Goal: Transaction & Acquisition: Purchase product/service

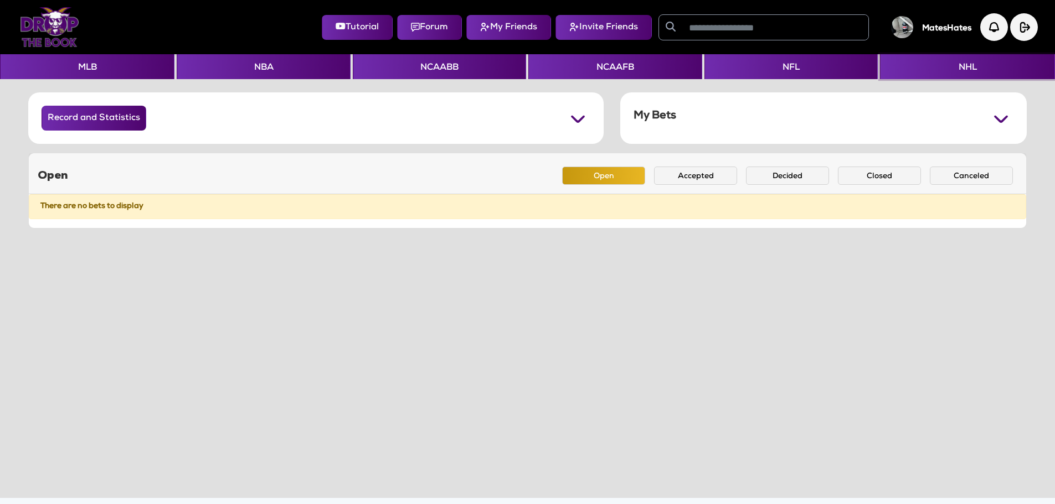
click at [959, 73] on button "NHL" at bounding box center [967, 66] width 174 height 25
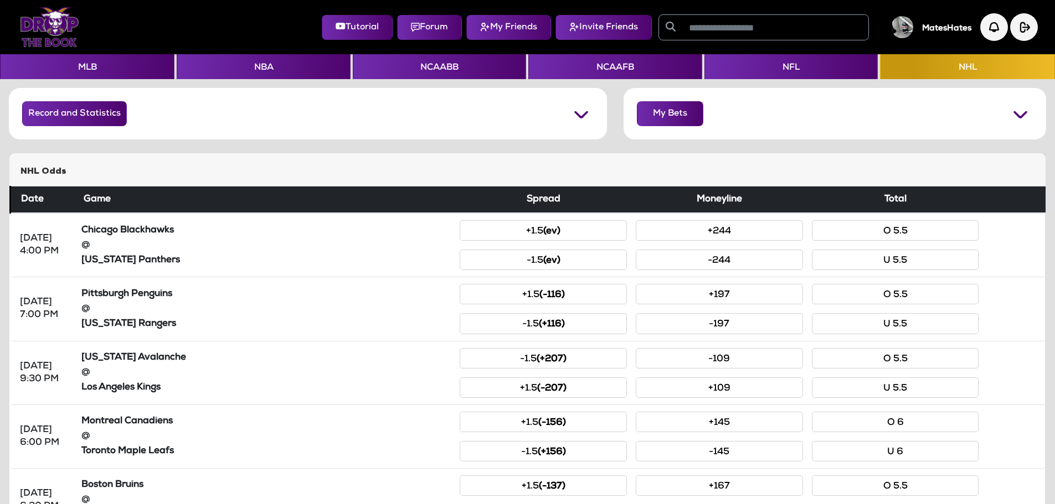
click at [691, 27] on input "text" at bounding box center [775, 27] width 186 height 25
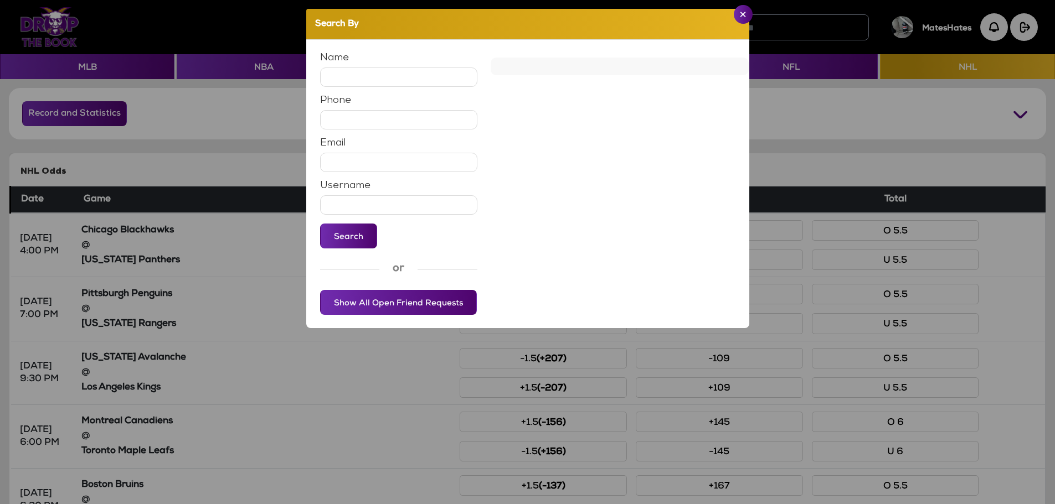
click at [357, 79] on input "text" at bounding box center [399, 77] width 158 height 19
type input "******"
click at [345, 244] on button "Search" at bounding box center [348, 236] width 57 height 25
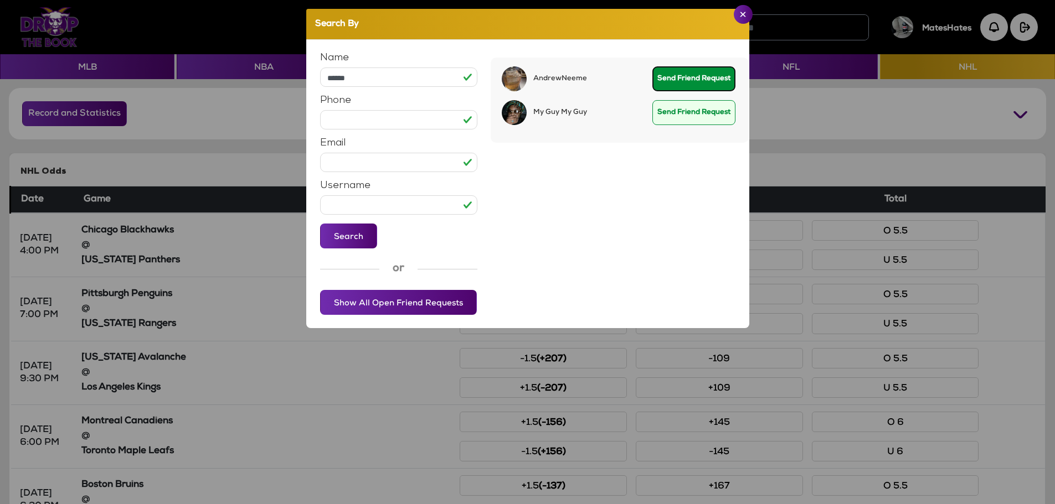
click at [694, 82] on button "Send Friend Request" at bounding box center [693, 78] width 83 height 25
click at [742, 17] on img "Close" at bounding box center [743, 15] width 6 height 6
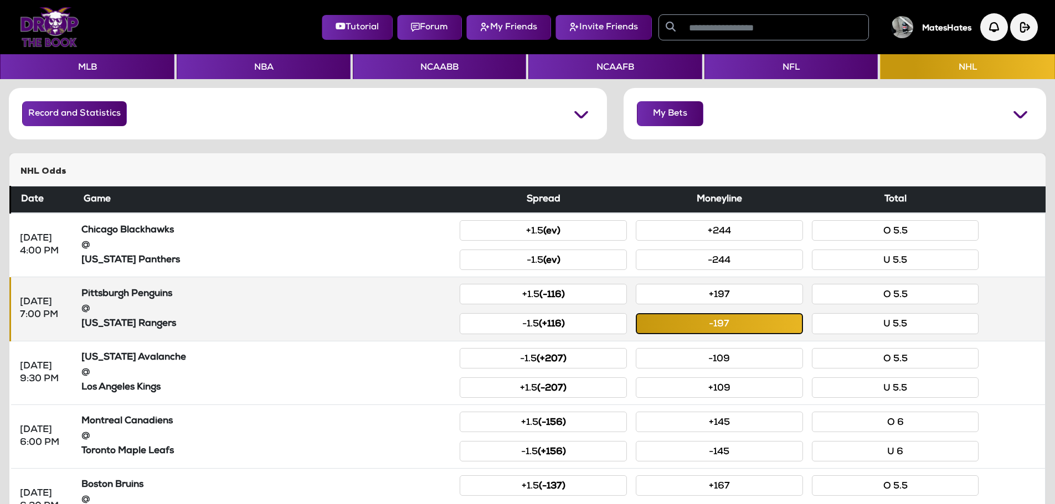
click at [711, 332] on button "-197" at bounding box center [719, 323] width 167 height 20
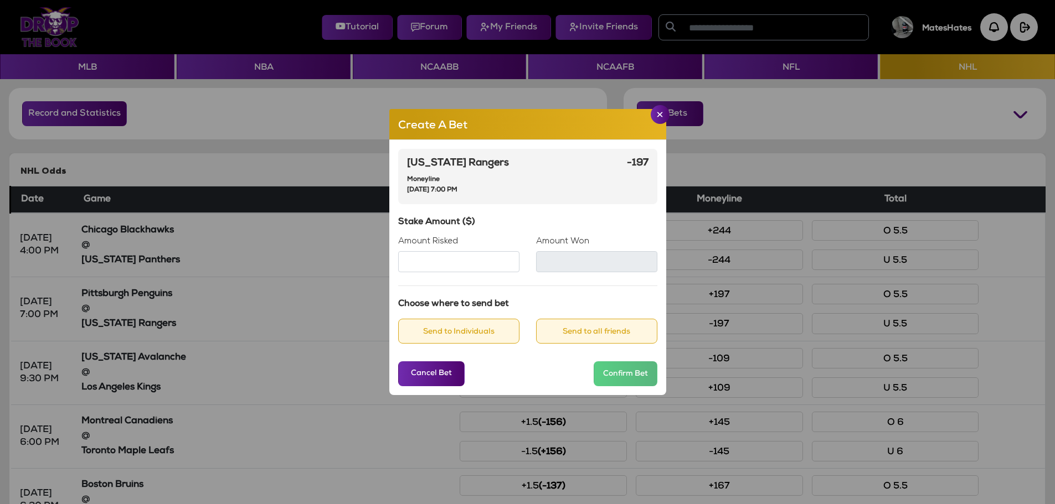
click at [450, 263] on input "Amount Risked" at bounding box center [458, 261] width 121 height 21
type input "***"
type input "*****"
click at [481, 228] on div "Stake Amount ($) Amount Risked *** Amount Won *****" at bounding box center [527, 245] width 259 height 55
click at [563, 336] on button "Send to all friends" at bounding box center [596, 331] width 121 height 25
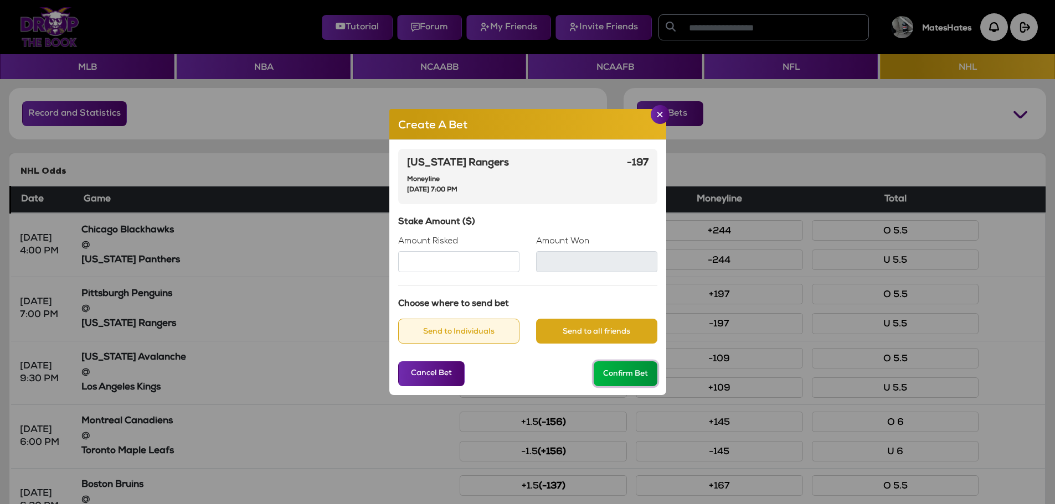
drag, startPoint x: 619, startPoint y: 381, endPoint x: 551, endPoint y: 385, distance: 68.2
click at [615, 381] on button "Confirm Bet" at bounding box center [625, 374] width 64 height 25
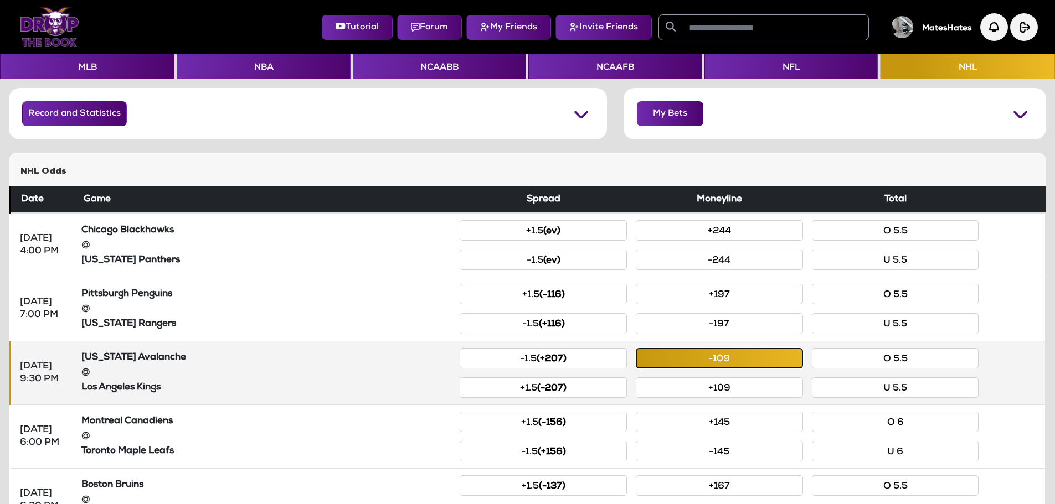
click at [682, 366] on button "-109" at bounding box center [719, 358] width 167 height 20
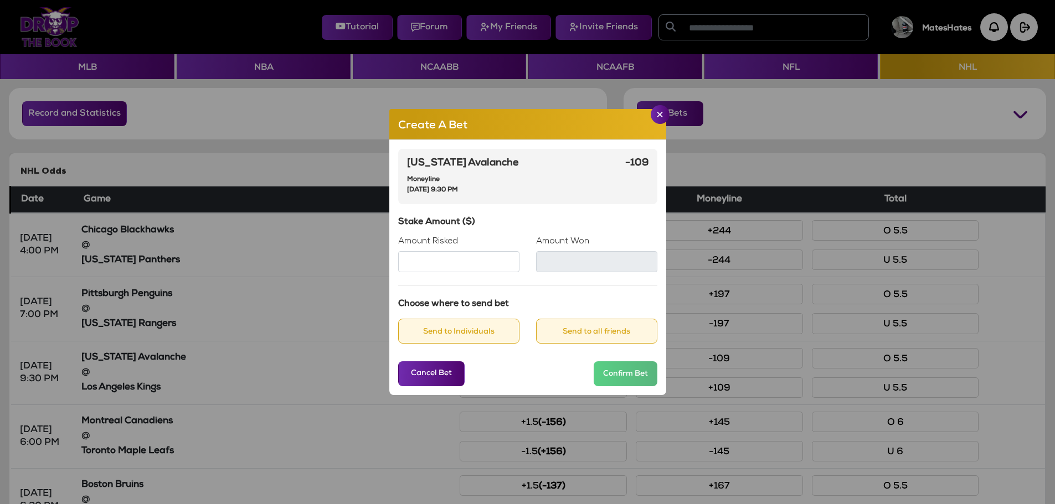
click at [464, 265] on input "Amount Risked" at bounding box center [458, 261] width 121 height 21
type input "***"
type input "*****"
click at [553, 219] on h6 "Stake Amount ($)" at bounding box center [527, 223] width 259 height 11
click at [579, 334] on button "Send to all friends" at bounding box center [596, 331] width 121 height 25
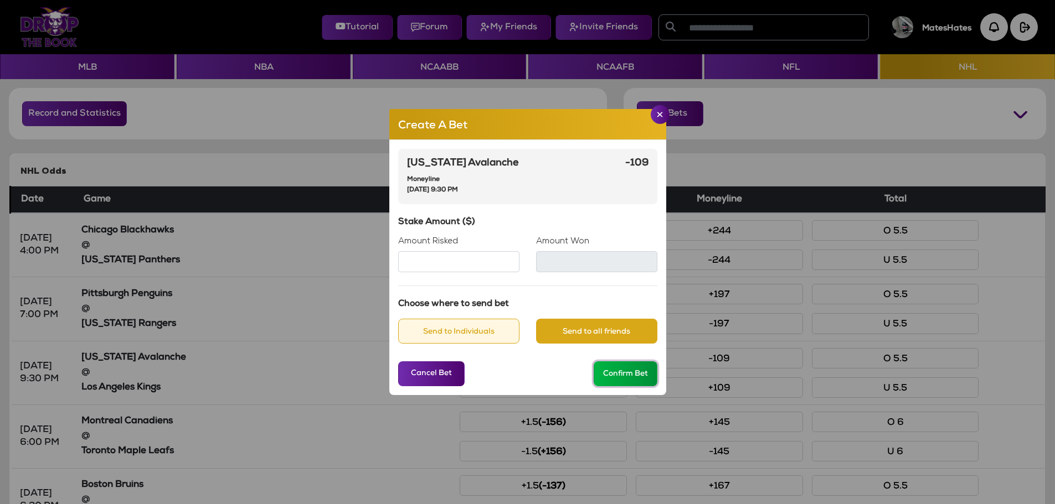
click at [622, 374] on button "Confirm Bet" at bounding box center [625, 374] width 64 height 25
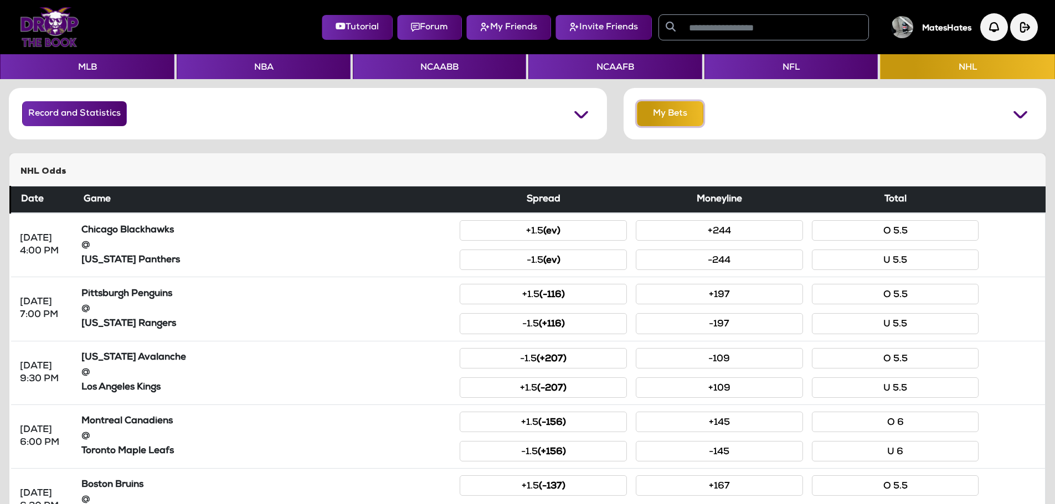
click at [657, 116] on button "My Bets" at bounding box center [670, 113] width 66 height 25
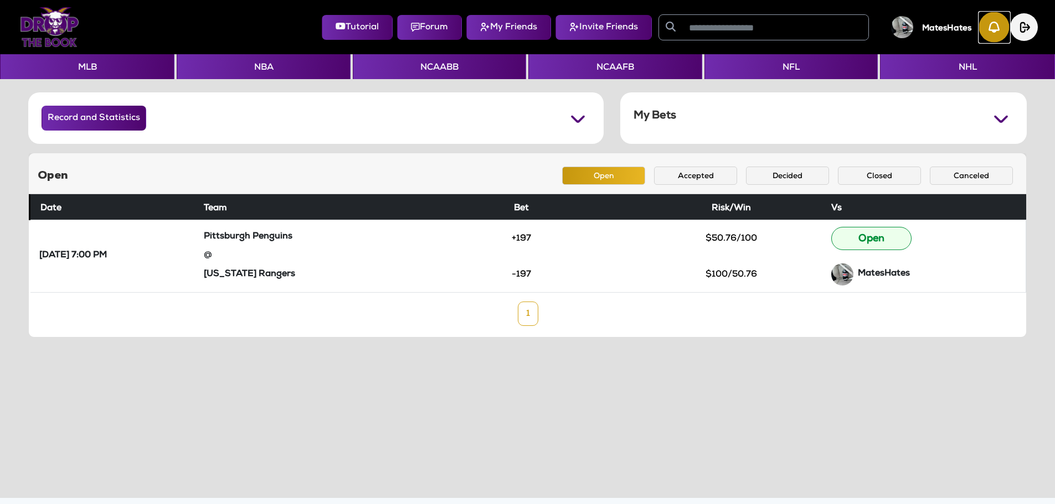
click at [987, 24] on img "button" at bounding box center [994, 27] width 30 height 30
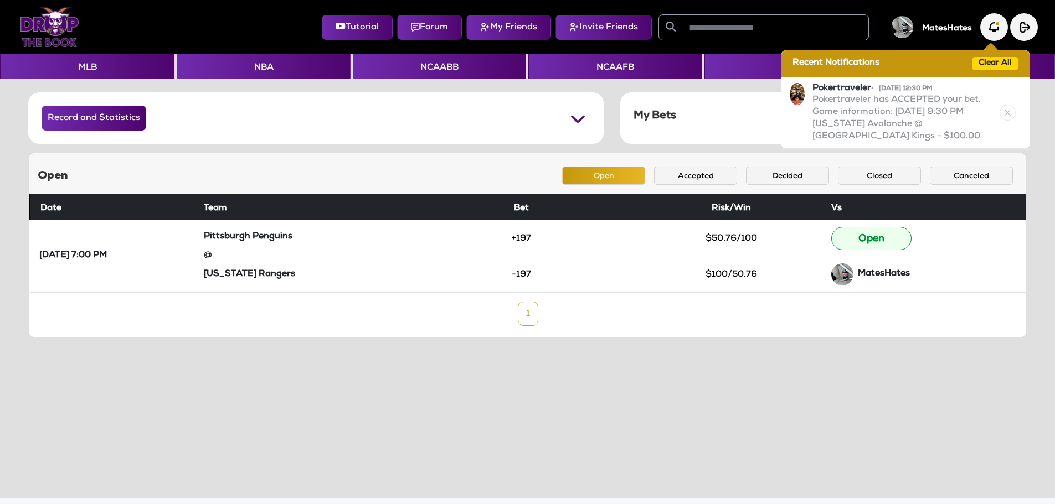
click at [394, 416] on div "Record and Statistics Won Lost Tied My Bets Juice Saved: $174.20 Won Lost Tied …" at bounding box center [527, 288] width 1055 height 419
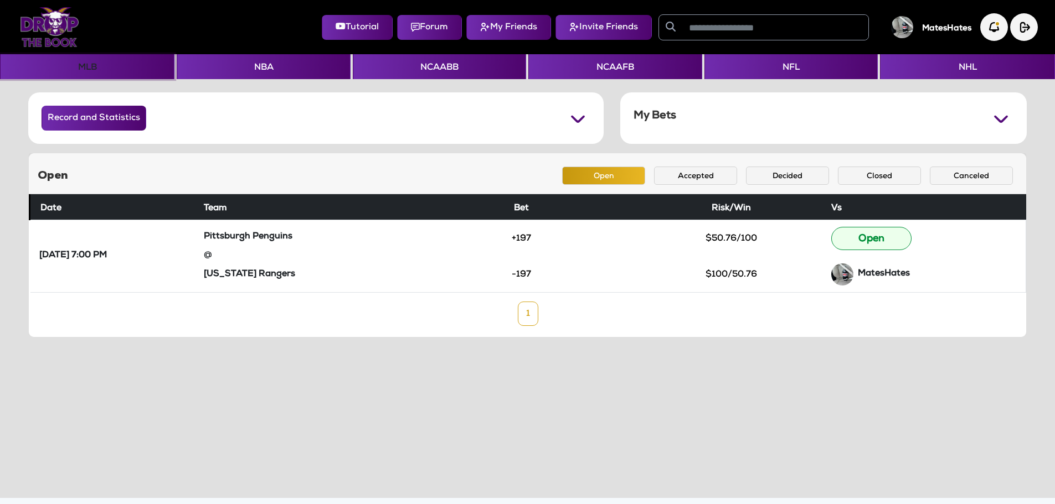
click at [69, 72] on button "MLB" at bounding box center [87, 66] width 174 height 25
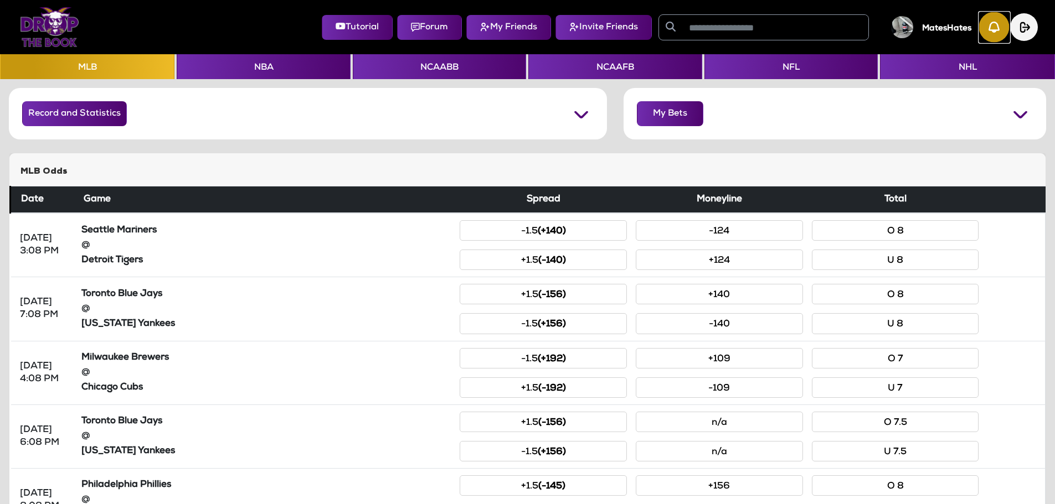
click at [984, 29] on img "button" at bounding box center [994, 27] width 30 height 30
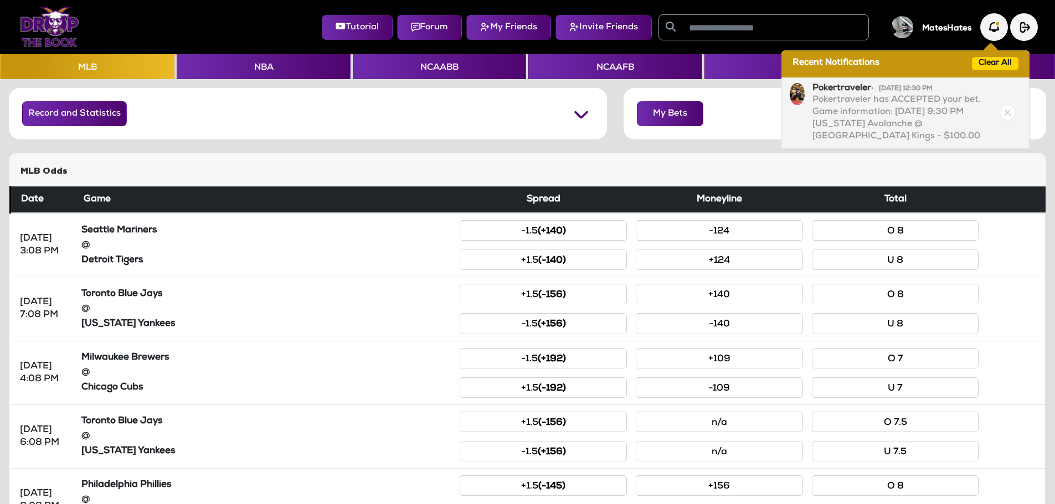
click at [886, 120] on p "Pokertraveler has ACCEPTED your bet. Game information: [DATE] 9:30 PM [US_STATE…" at bounding box center [904, 119] width 185 height 48
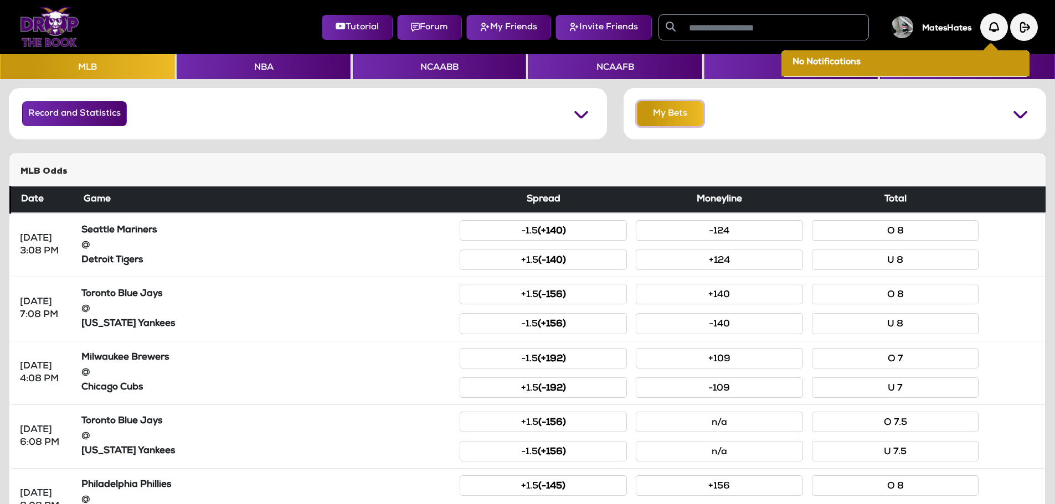
click at [678, 120] on button "My Bets" at bounding box center [670, 113] width 66 height 25
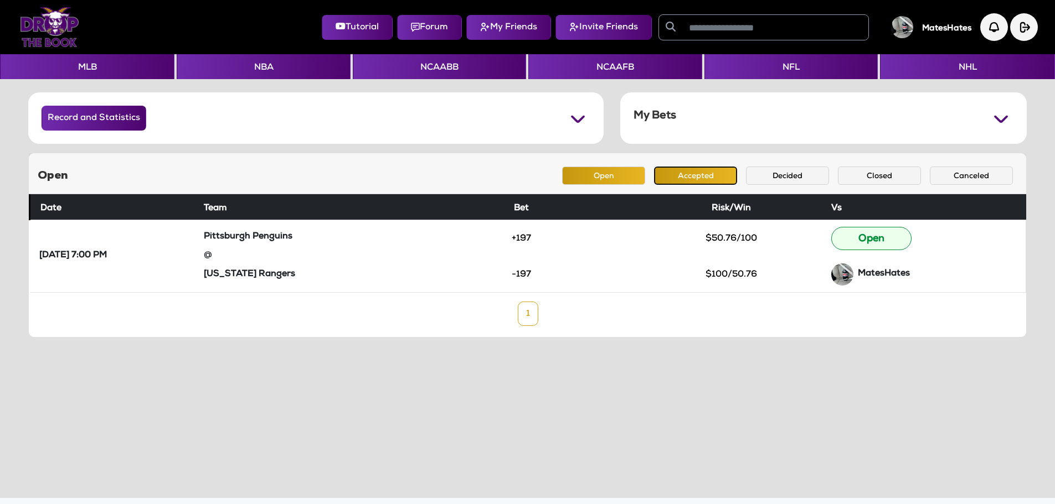
click at [690, 175] on button "Accepted" at bounding box center [695, 176] width 83 height 18
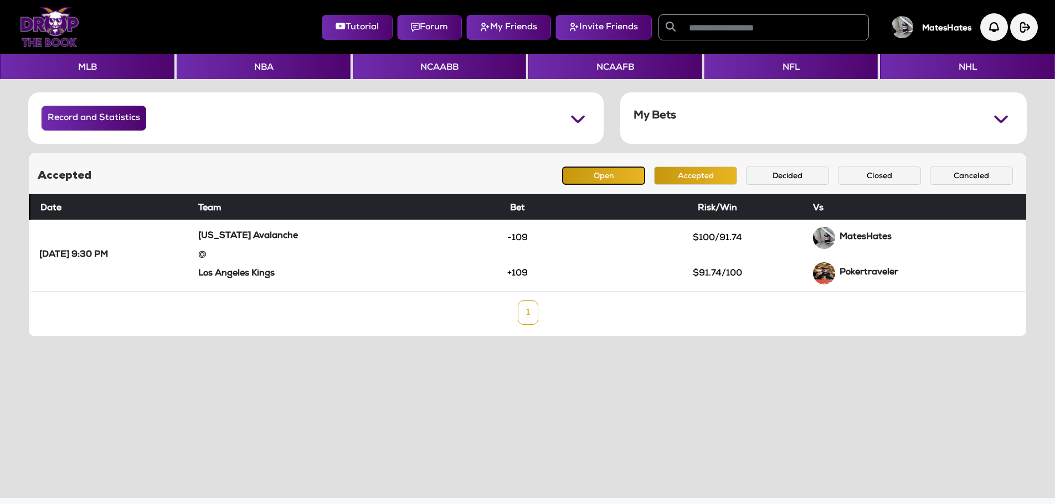
click at [591, 178] on button "Open" at bounding box center [603, 176] width 83 height 18
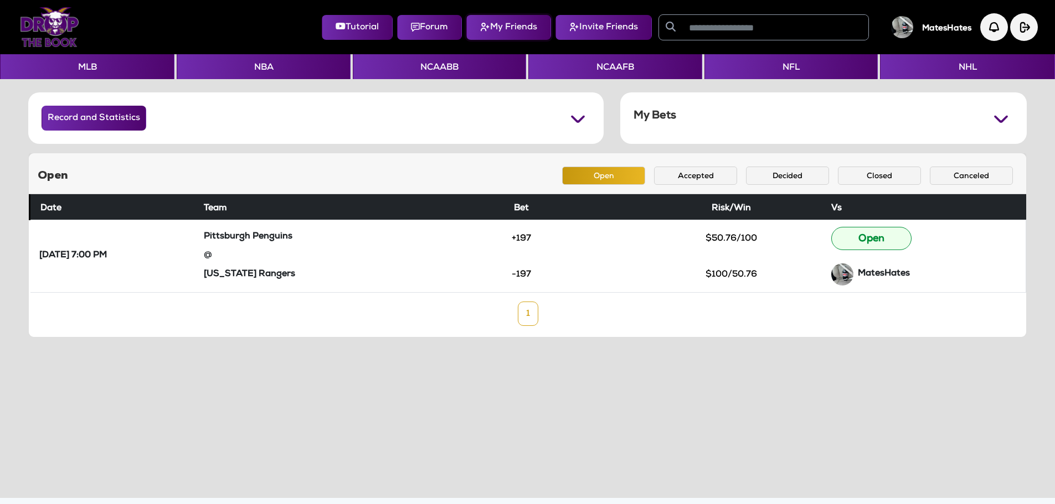
click at [497, 31] on button "My Friends" at bounding box center [508, 27] width 85 height 25
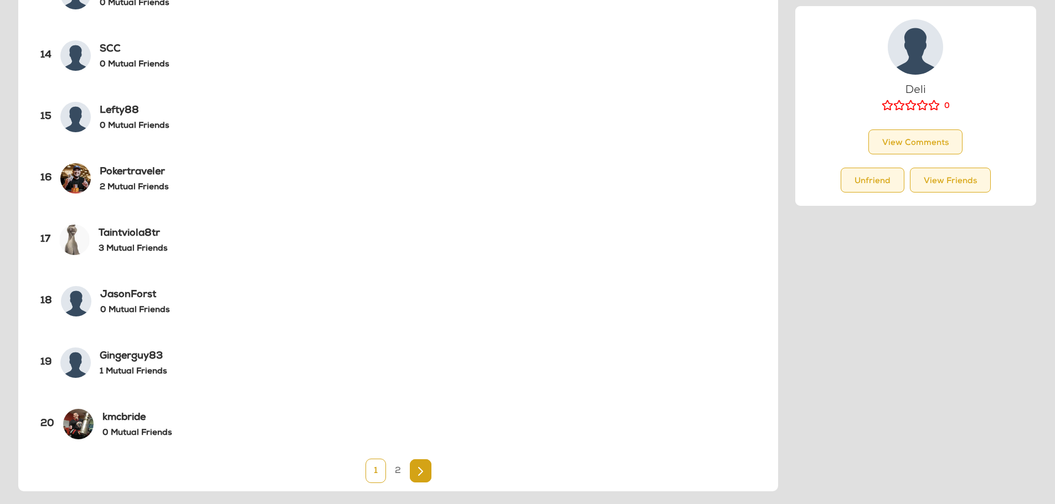
scroll to position [939, 0]
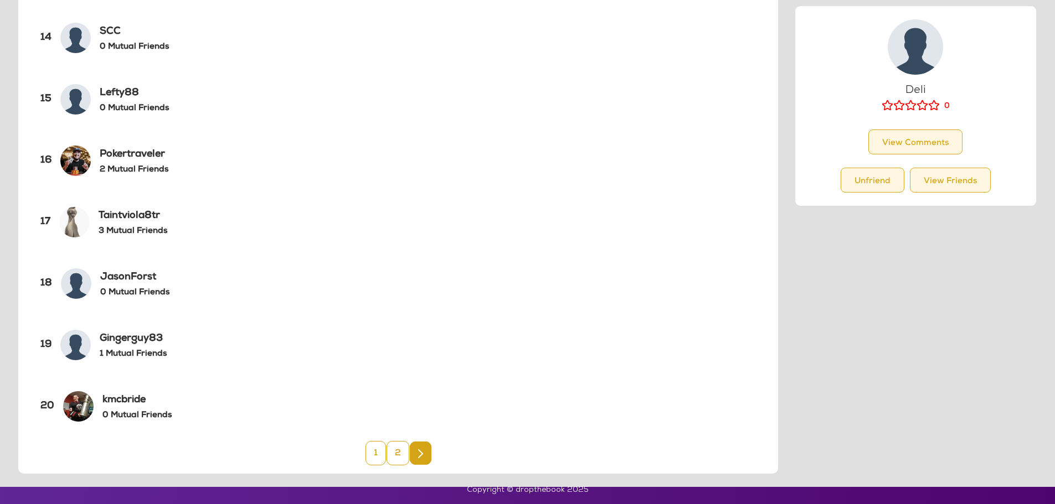
click at [392, 450] on link "2" at bounding box center [397, 453] width 23 height 24
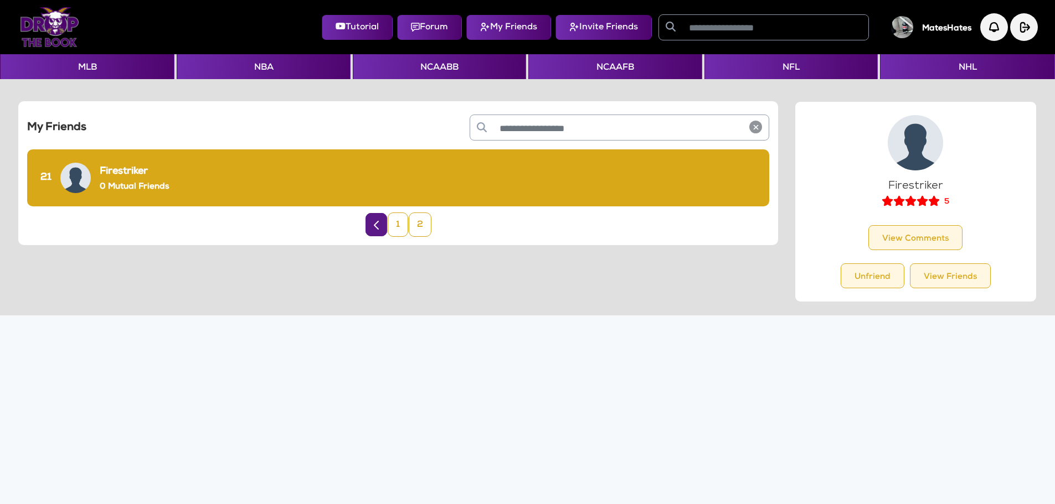
click at [397, 223] on link "1" at bounding box center [398, 225] width 20 height 24
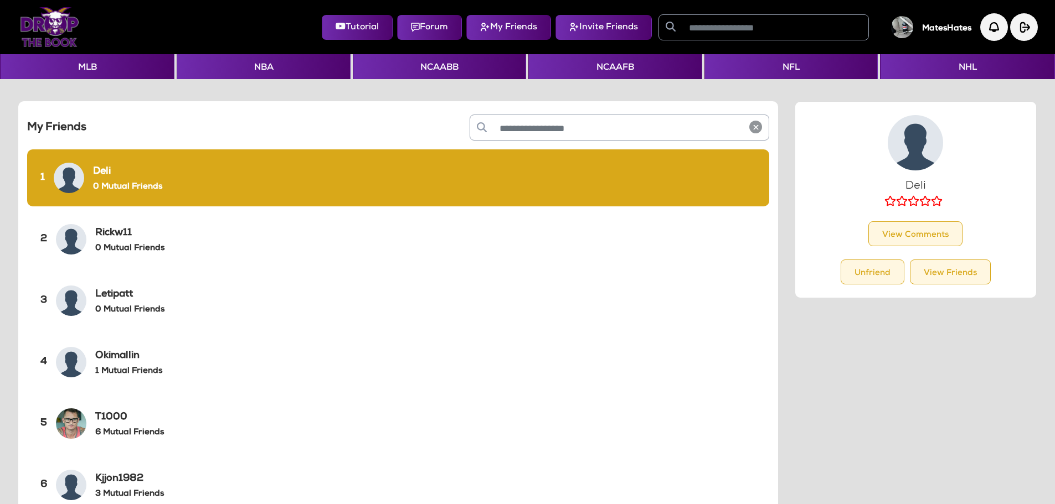
click at [710, 30] on input "text" at bounding box center [775, 27] width 186 height 25
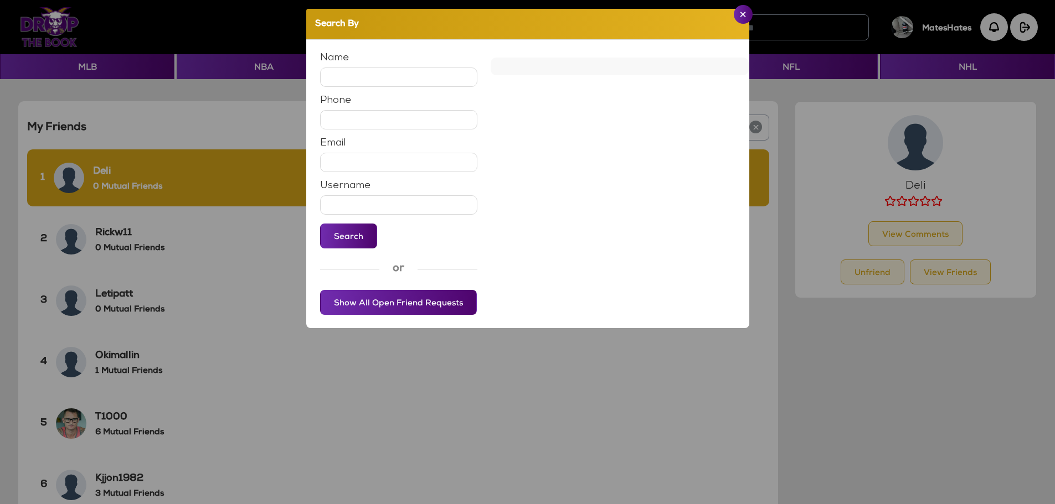
click at [380, 77] on input "text" at bounding box center [399, 77] width 158 height 19
type input "****"
click at [342, 240] on button "Search" at bounding box center [348, 236] width 57 height 25
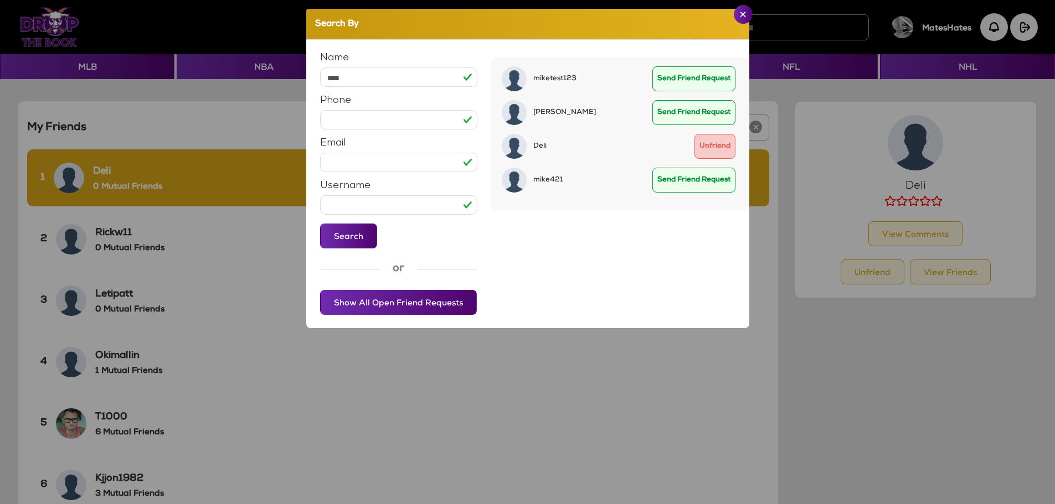
click at [345, 207] on input "text" at bounding box center [399, 204] width 158 height 19
type input "*"
type input "*****"
click at [339, 229] on button "Search" at bounding box center [348, 236] width 57 height 25
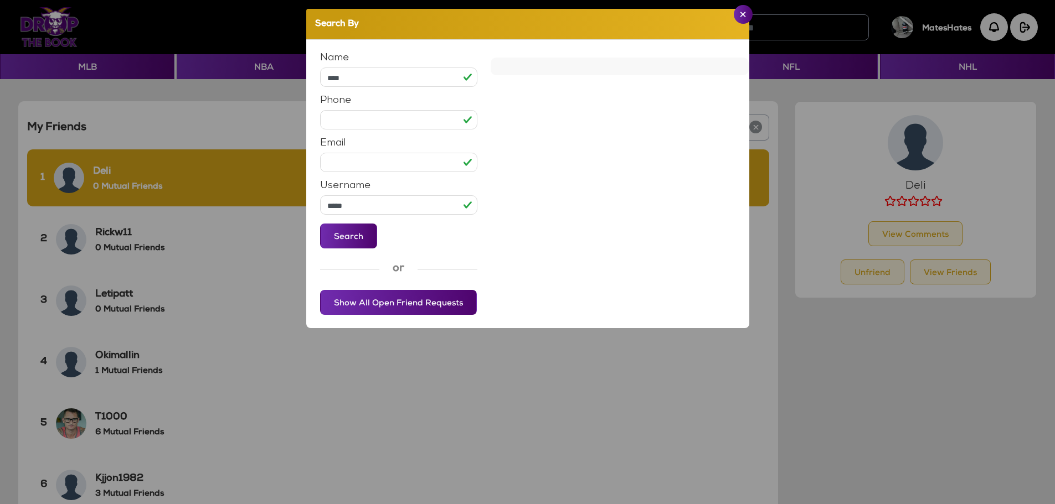
click at [304, 70] on app-search-friend "Search By Name **** Phone Email Username ***** Search or Show All Open Friend R…" at bounding box center [527, 168] width 1037 height 319
click at [339, 226] on button "Search" at bounding box center [348, 236] width 57 height 25
click at [714, 77] on button "Send Friend Request" at bounding box center [693, 78] width 83 height 25
click at [740, 17] on img "Close" at bounding box center [743, 15] width 6 height 6
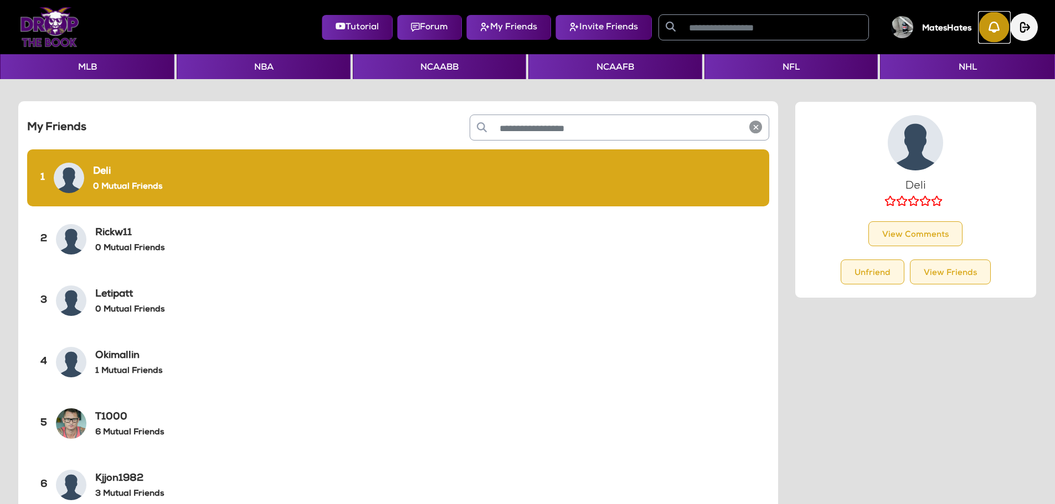
click at [1001, 28] on img "button" at bounding box center [994, 27] width 30 height 30
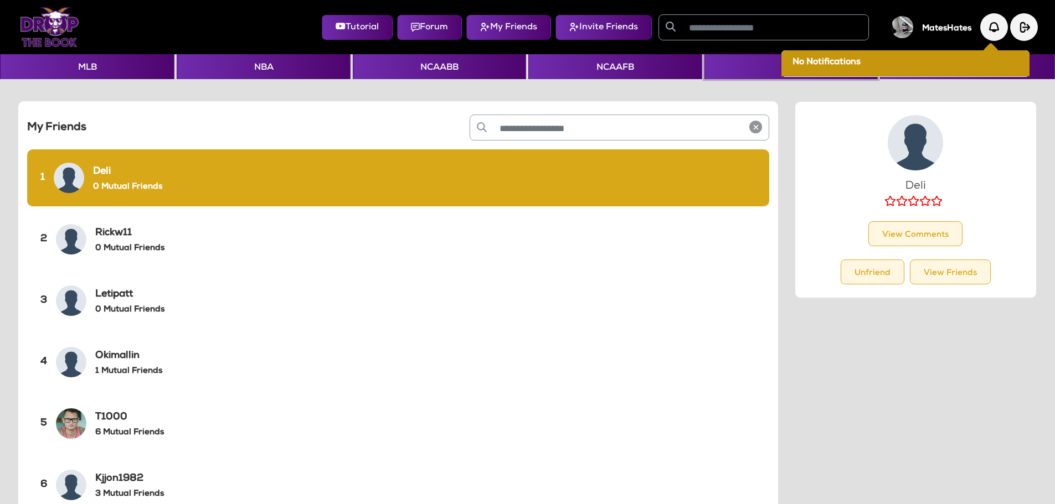
click at [740, 59] on button "NFL" at bounding box center [790, 66] width 173 height 25
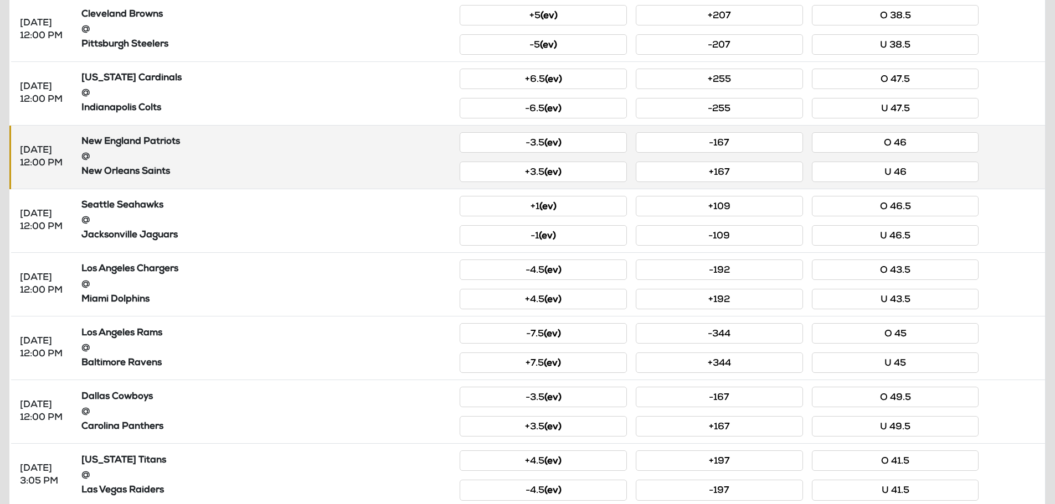
scroll to position [427, 0]
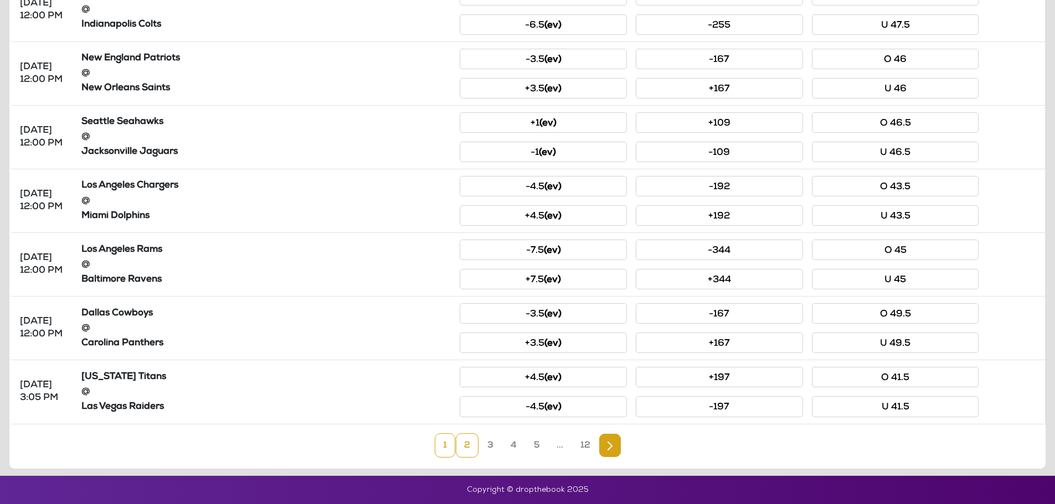
click at [468, 441] on link "2" at bounding box center [467, 445] width 23 height 24
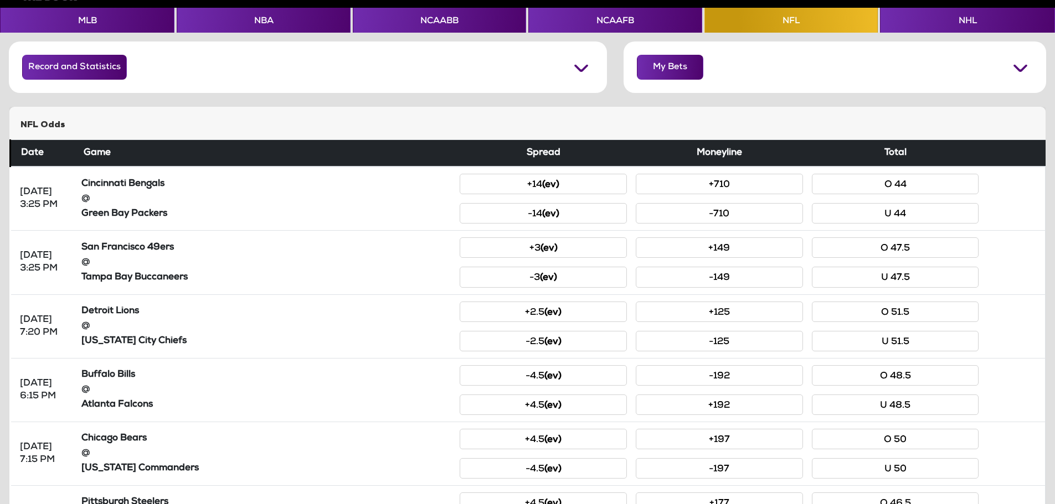
scroll to position [0, 0]
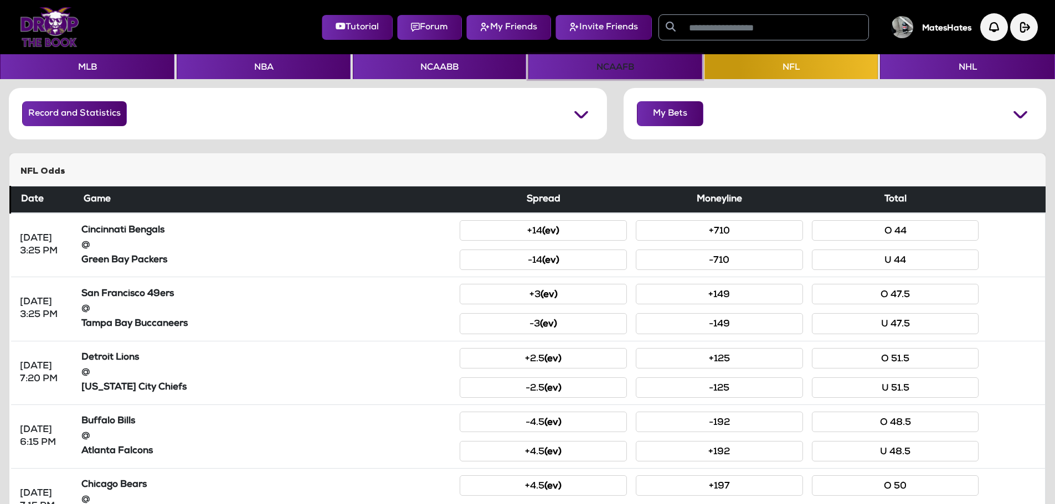
click at [567, 70] on button "NCAAFB" at bounding box center [614, 66] width 173 height 25
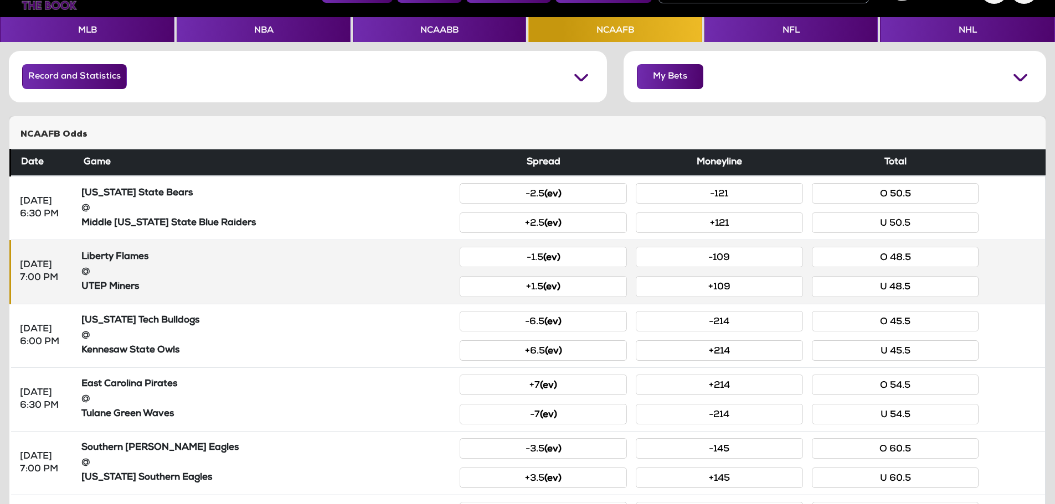
scroll to position [55, 0]
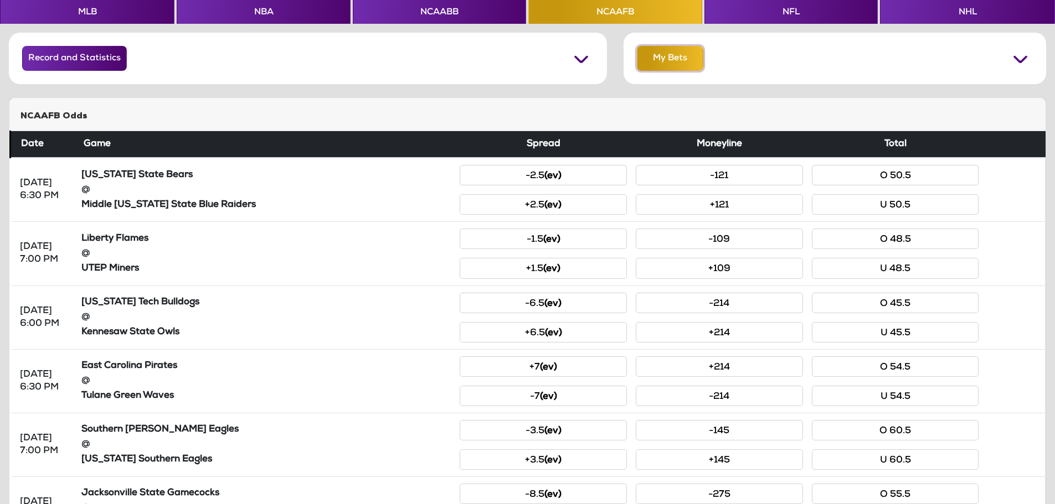
click at [682, 64] on button "My Bets" at bounding box center [670, 58] width 66 height 25
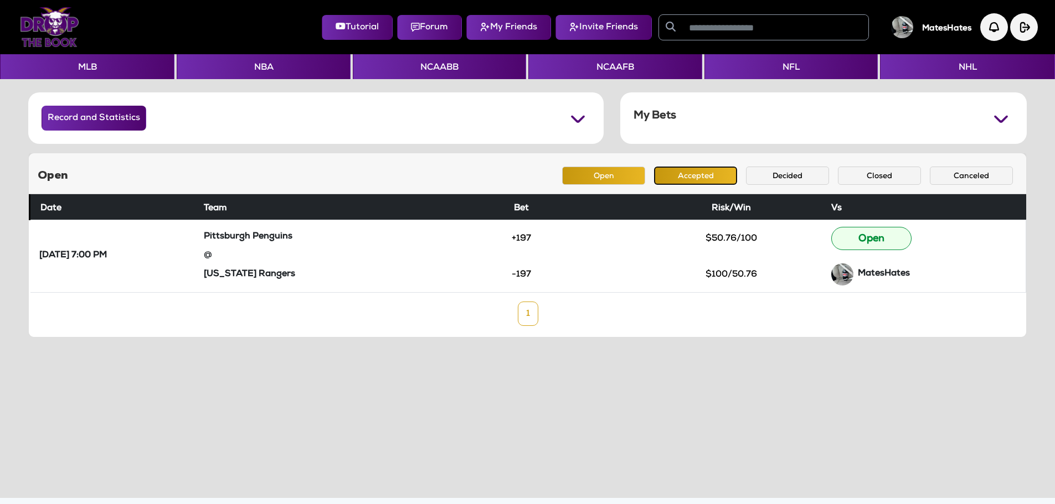
click at [688, 180] on button "Accepted" at bounding box center [695, 176] width 83 height 18
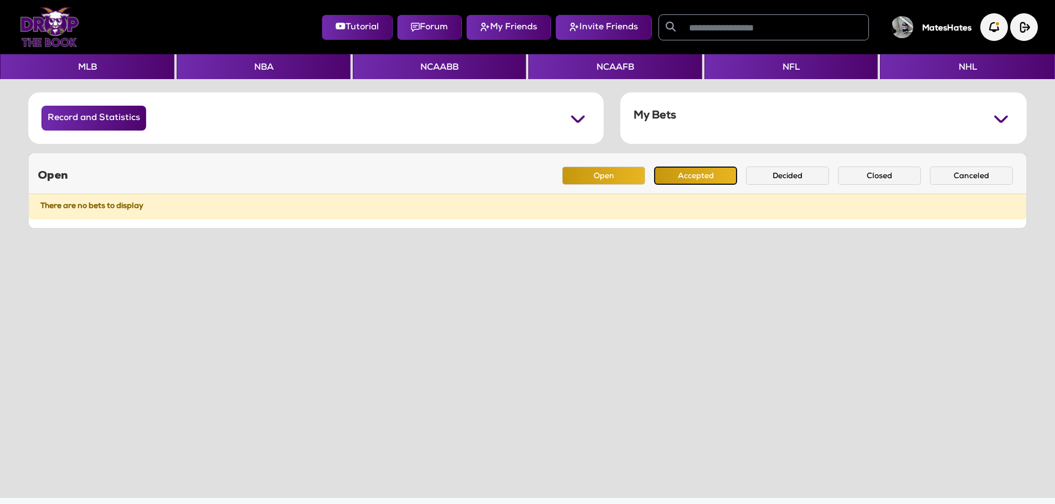
click at [710, 172] on button "Accepted" at bounding box center [695, 176] width 83 height 18
